Goal: Task Accomplishment & Management: Use online tool/utility

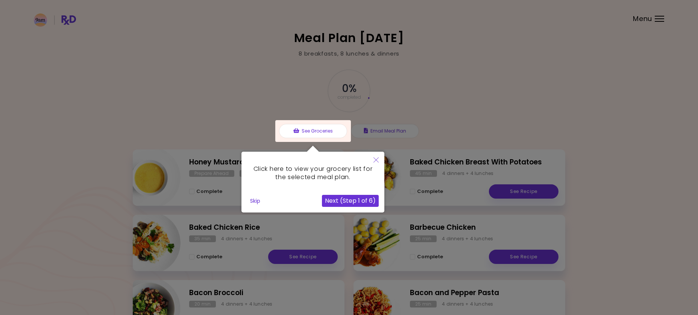
click at [347, 200] on button "Next (Step 1 of 6)" at bounding box center [350, 201] width 57 height 12
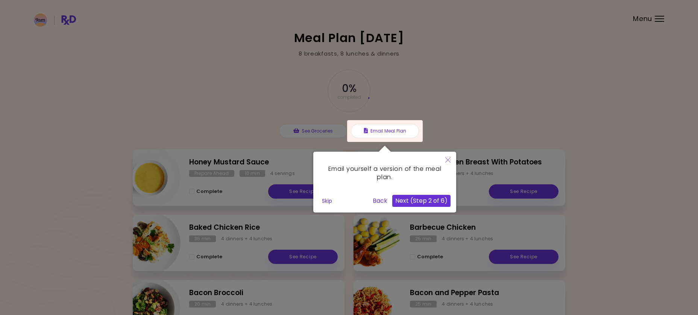
click at [416, 200] on button "Next (Step 2 of 6)" at bounding box center [421, 201] width 58 height 12
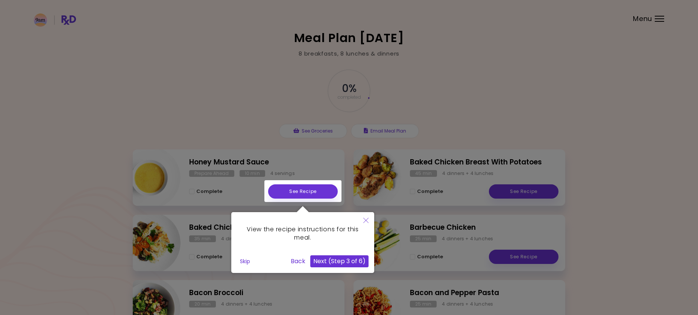
click at [339, 259] on button "Next (Step 3 of 6)" at bounding box center [339, 262] width 58 height 12
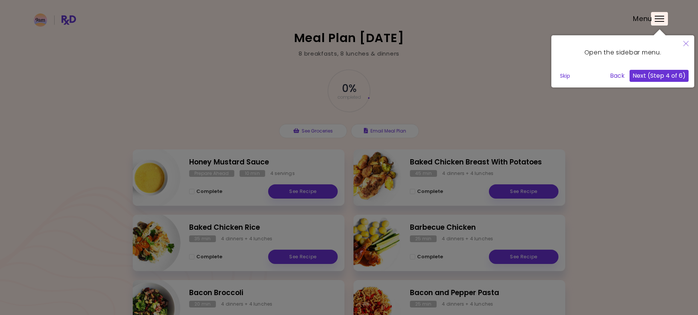
click at [664, 74] on button "Next (Step 4 of 6)" at bounding box center [658, 76] width 59 height 12
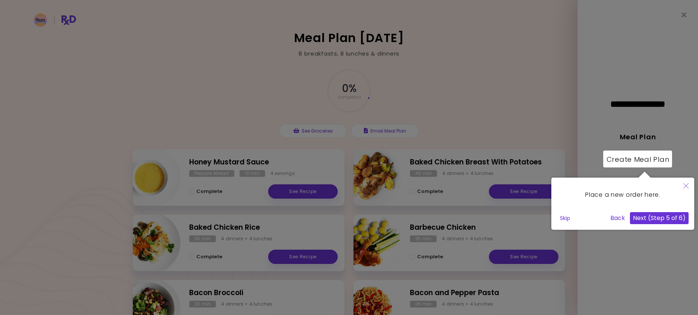
click at [650, 218] on button "Next (Step 5 of 6)" at bounding box center [659, 218] width 59 height 12
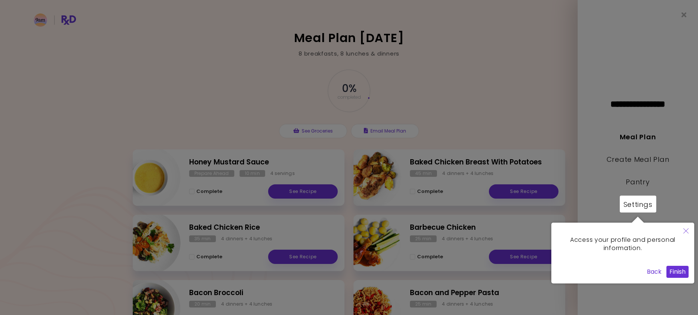
click at [677, 270] on button "Finish" at bounding box center [677, 272] width 22 height 12
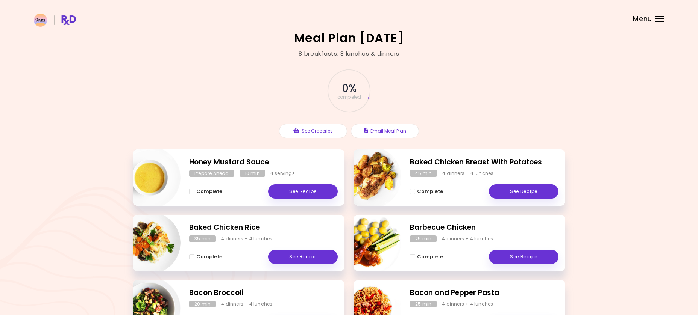
click at [656, 17] on div "Menu" at bounding box center [659, 19] width 9 height 6
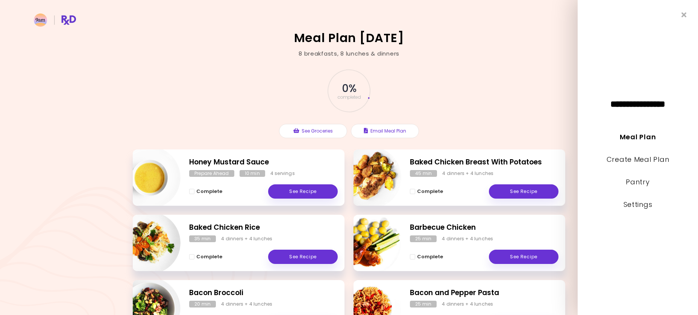
click at [540, 19] on header at bounding box center [349, 15] width 698 height 30
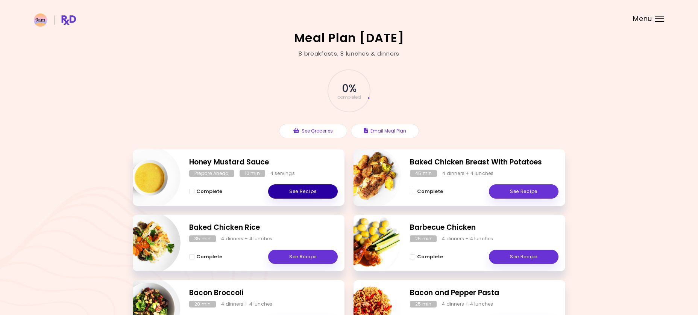
click at [300, 193] on link "See Recipe" at bounding box center [303, 192] width 70 height 14
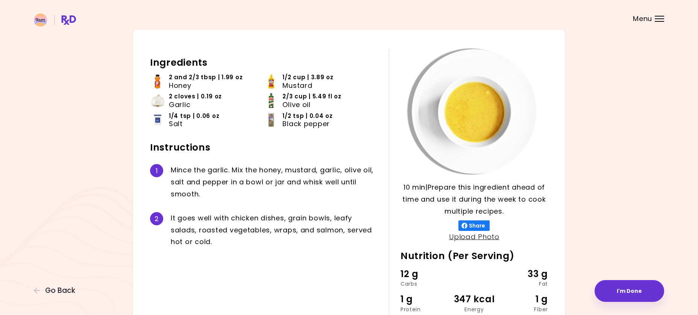
scroll to position [38, 0]
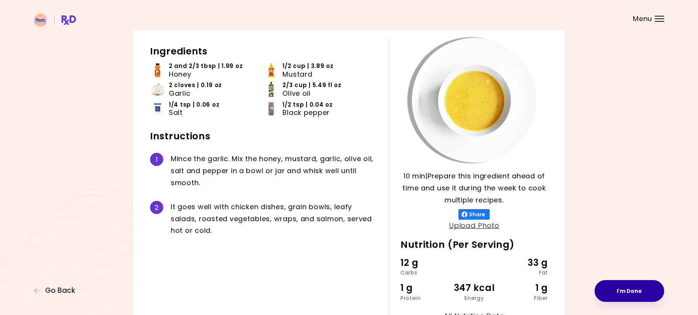
click at [624, 290] on button "I'm Done" at bounding box center [629, 291] width 70 height 22
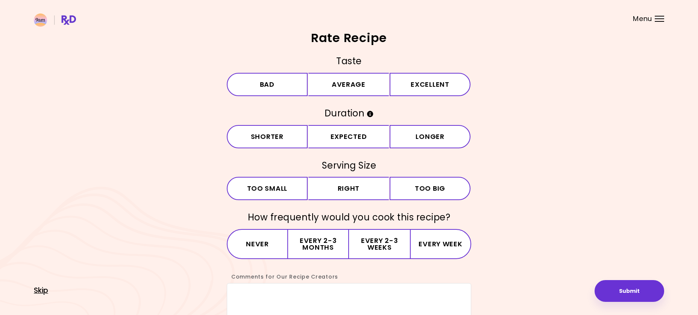
click at [38, 291] on span "Skip" at bounding box center [41, 291] width 14 height 8
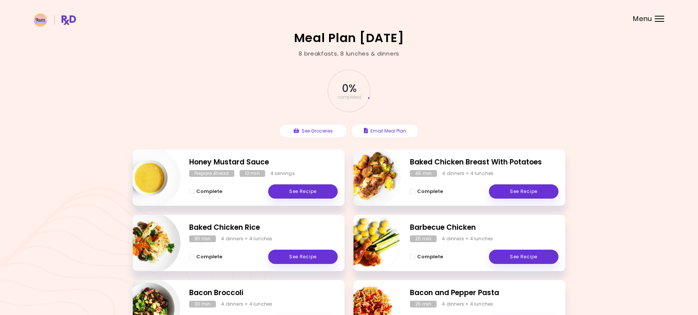
scroll to position [77, 0]
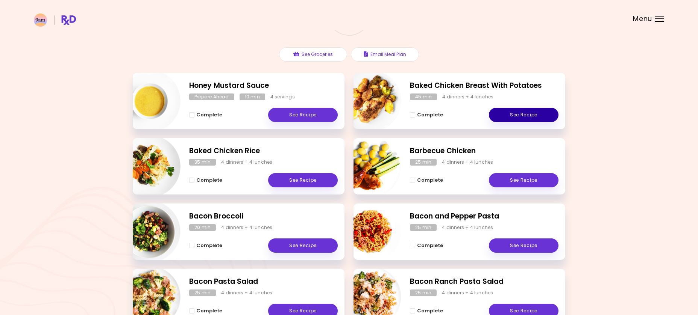
click at [509, 112] on link "See Recipe" at bounding box center [524, 115] width 70 height 14
